Goal: Task Accomplishment & Management: Use online tool/utility

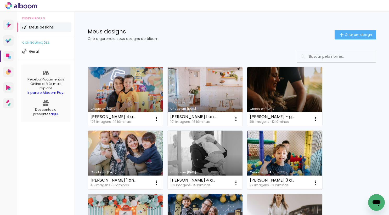
click at [282, 155] on link "Criado em [DATE]" at bounding box center [284, 160] width 75 height 59
